Goal: Task Accomplishment & Management: Use online tool/utility

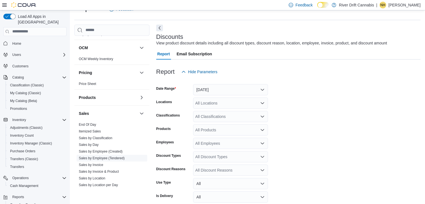
scroll to position [307, 0]
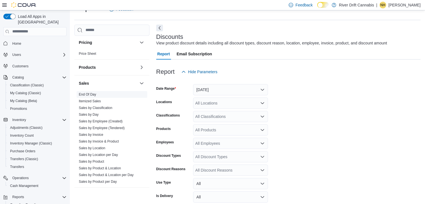
click at [91, 94] on link "End Of Day" at bounding box center [87, 94] width 17 height 4
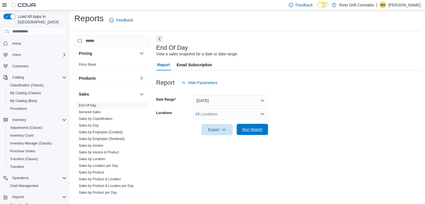
click at [252, 128] on span "Run Report" at bounding box center [252, 129] width 20 height 6
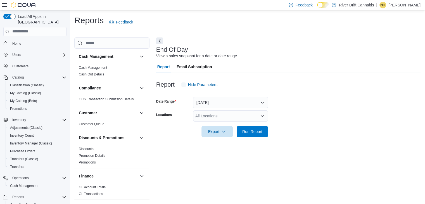
scroll to position [2, 0]
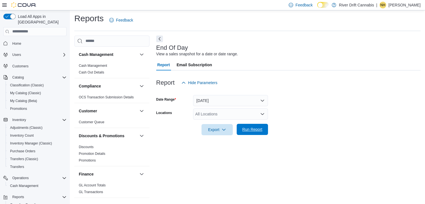
click at [253, 132] on span "Run Report" at bounding box center [252, 129] width 25 height 11
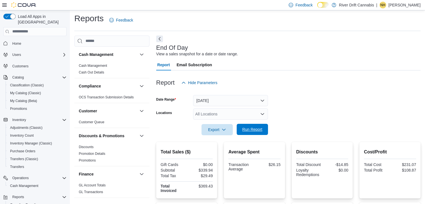
click at [248, 131] on span "Run Report" at bounding box center [252, 129] width 20 height 6
